Goal: Transaction & Acquisition: Download file/media

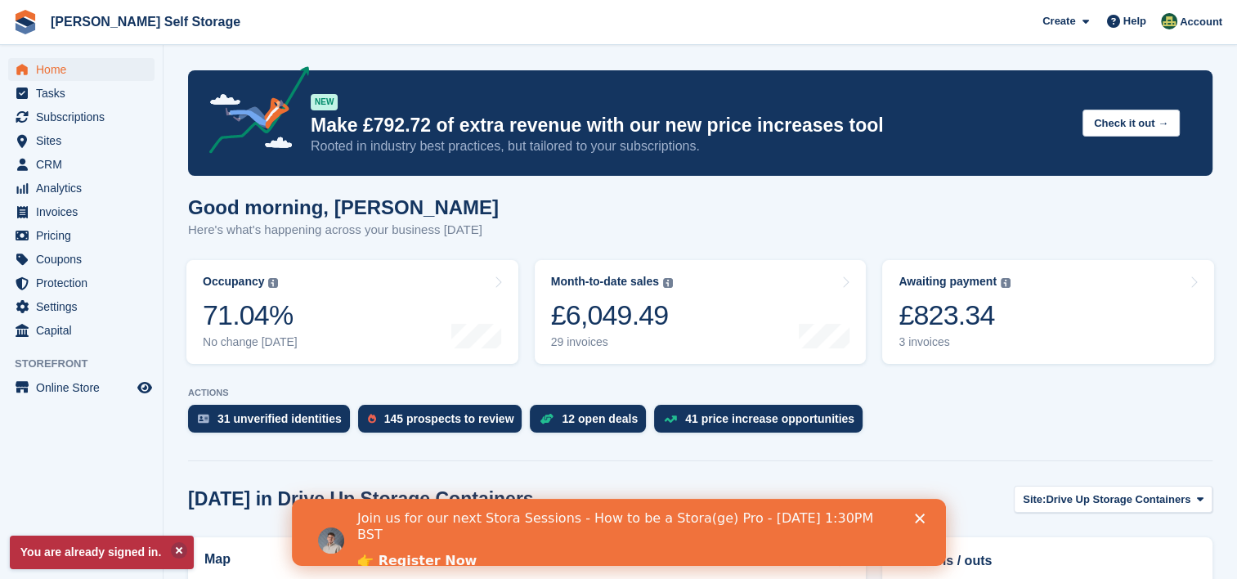
click at [919, 515] on icon "Close" at bounding box center [919, 518] width 10 height 10
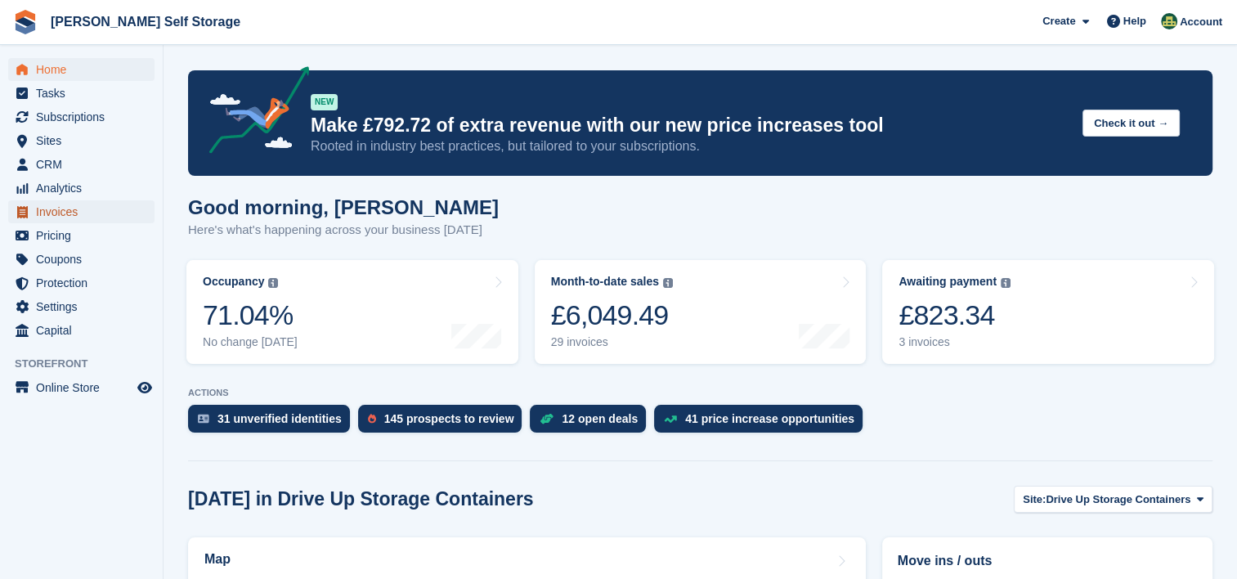
click at [87, 213] on span "Invoices" at bounding box center [85, 211] width 98 height 23
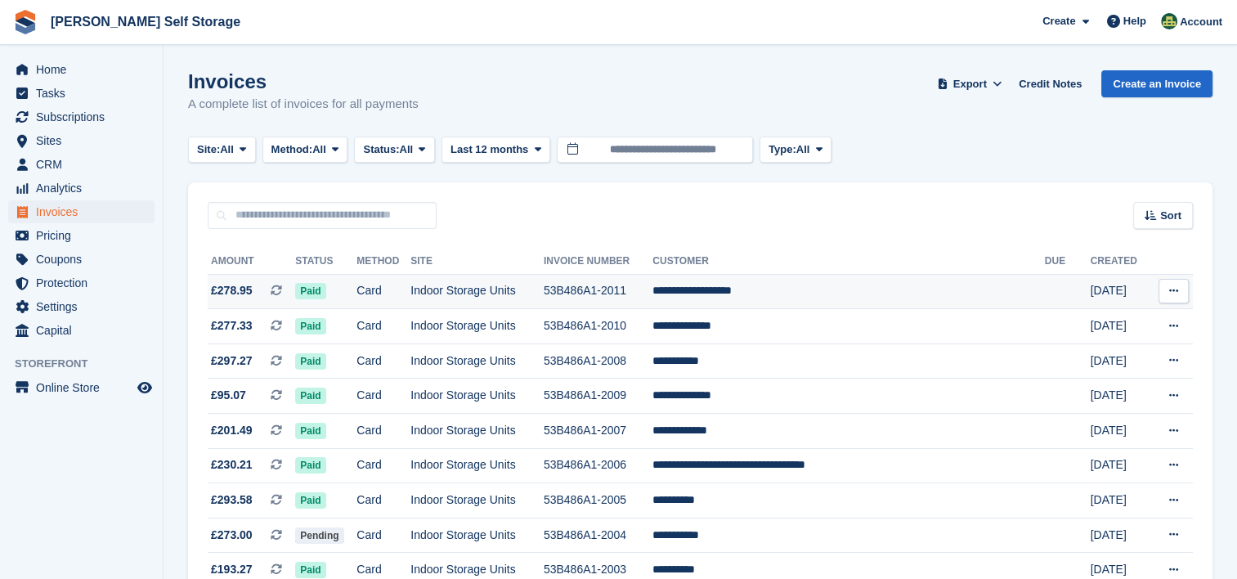
click at [1174, 289] on icon at bounding box center [1173, 290] width 9 height 11
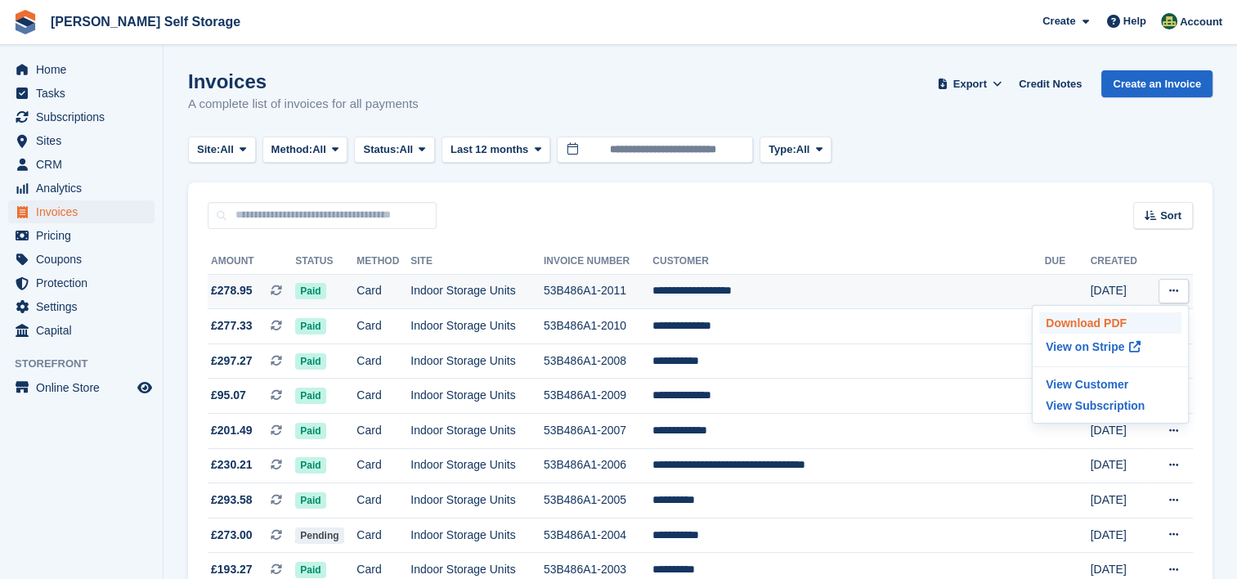
click at [1107, 322] on p "Download PDF" at bounding box center [1110, 322] width 142 height 21
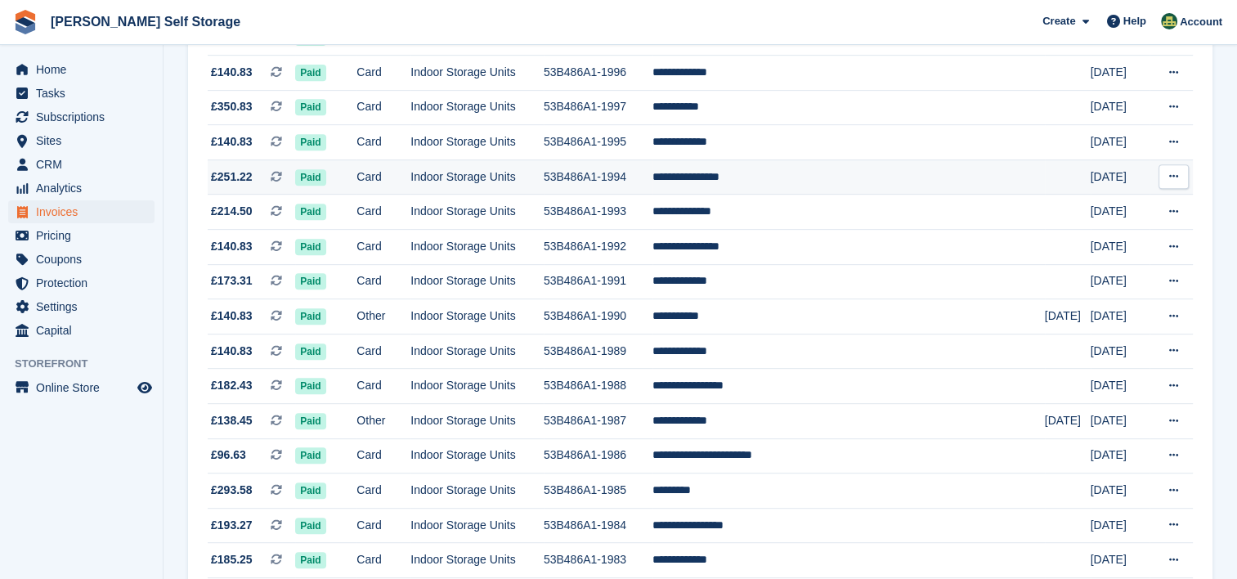
scroll to position [736, 0]
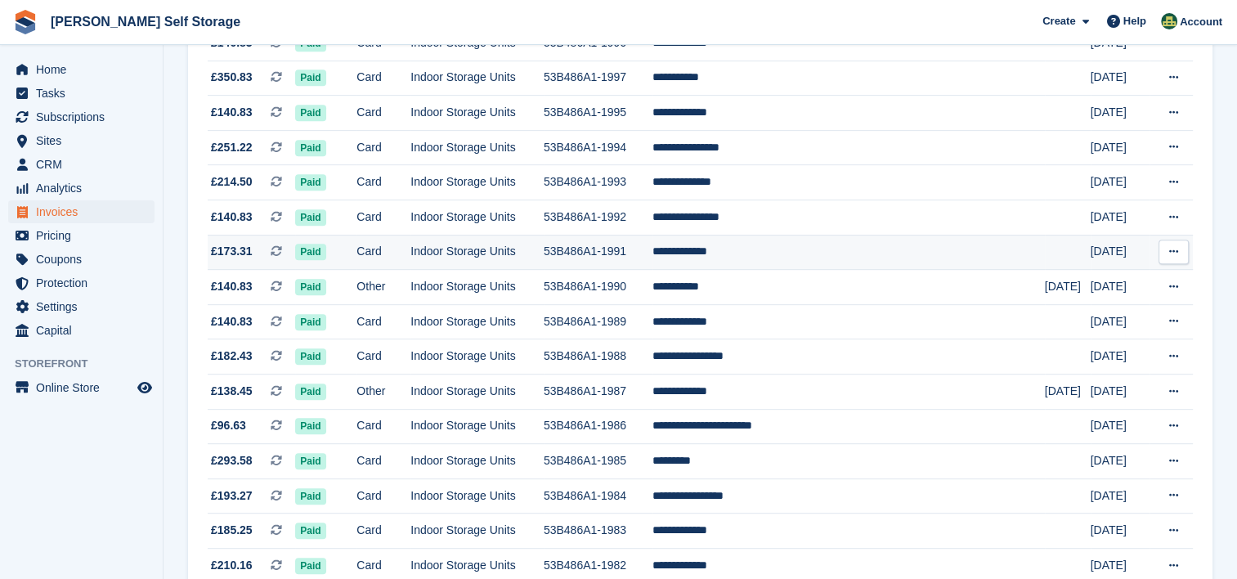
click at [1172, 257] on icon at bounding box center [1173, 251] width 9 height 11
click at [766, 253] on td "**********" at bounding box center [848, 252] width 392 height 35
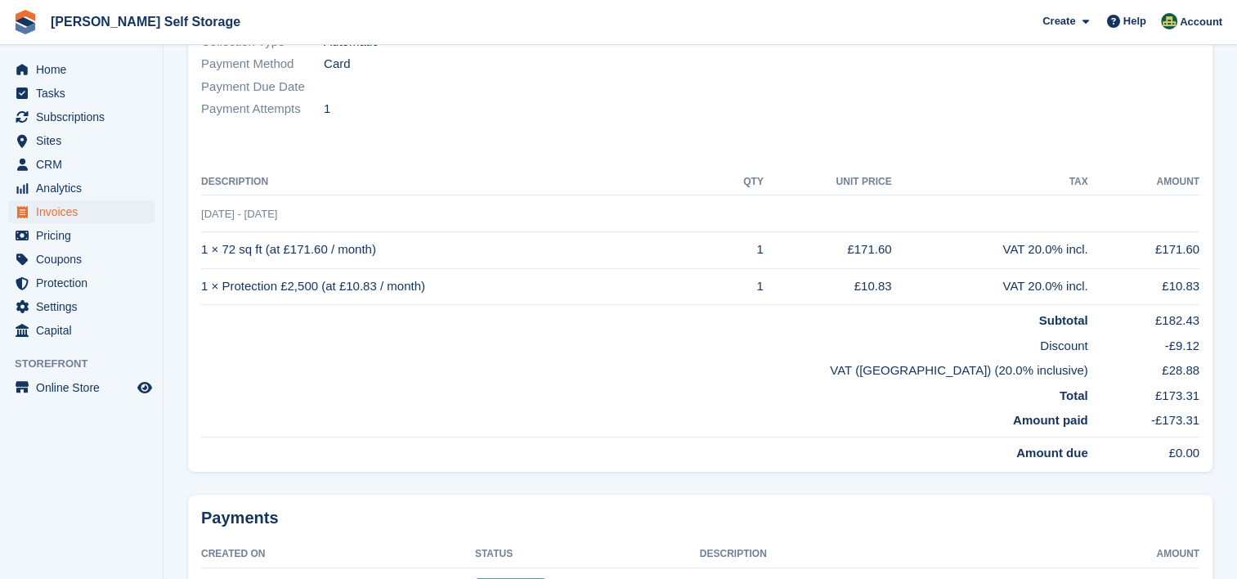
scroll to position [327, 0]
